Goal: Task Accomplishment & Management: Use online tool/utility

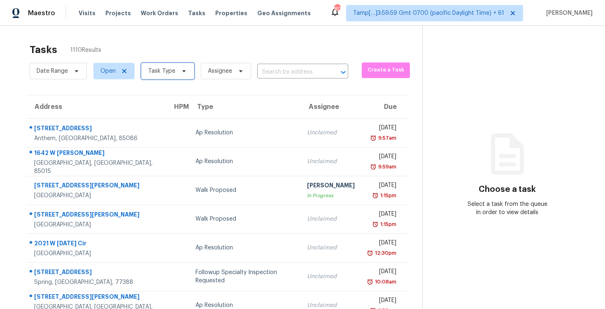
click at [174, 78] on span "Task Type" at bounding box center [167, 71] width 53 height 16
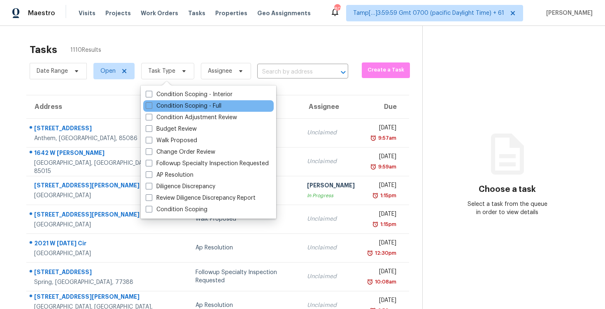
click at [173, 101] on div "Condition Scoping - Full" at bounding box center [208, 106] width 130 height 12
click at [171, 107] on label "Condition Scoping - Full" at bounding box center [184, 106] width 76 height 8
click at [151, 107] on input "Condition Scoping - Full" at bounding box center [148, 104] width 5 height 5
checkbox input "true"
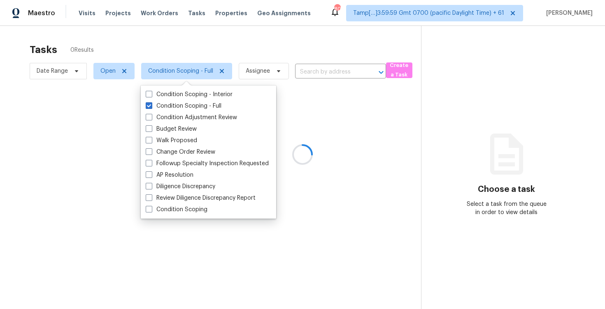
click at [160, 35] on div at bounding box center [302, 154] width 605 height 309
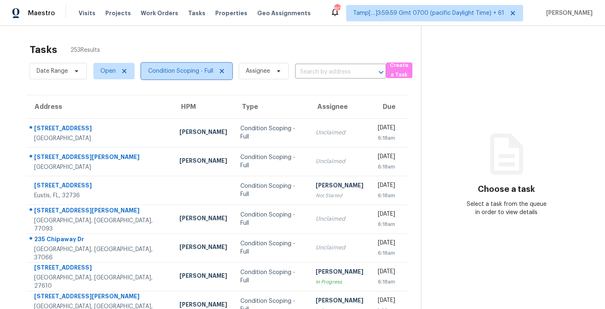
click at [193, 65] on span "Condition Scoping - Full" at bounding box center [186, 71] width 91 height 16
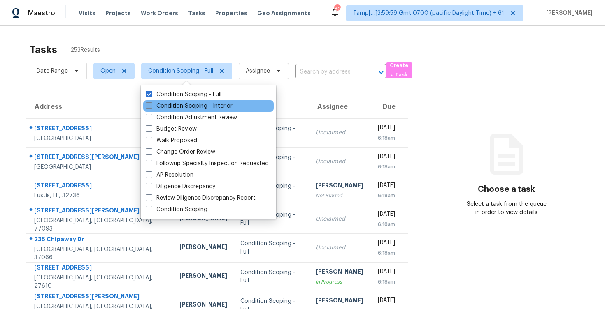
click at [192, 103] on label "Condition Scoping - Interior" at bounding box center [189, 106] width 87 height 8
click at [151, 103] on input "Condition Scoping - Interior" at bounding box center [148, 104] width 5 height 5
checkbox input "true"
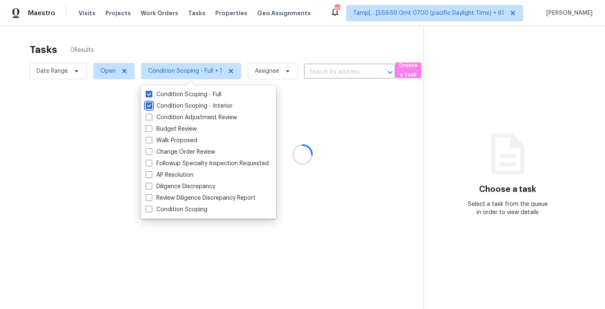
click at [178, 51] on div at bounding box center [302, 154] width 605 height 309
